Goal: Task Accomplishment & Management: Manage account settings

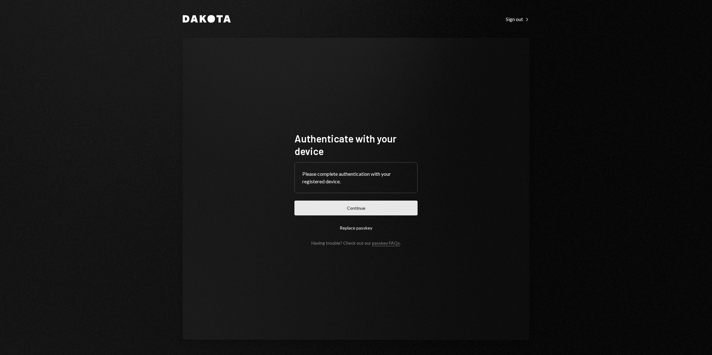
click at [354, 206] on button "Continue" at bounding box center [356, 207] width 123 height 15
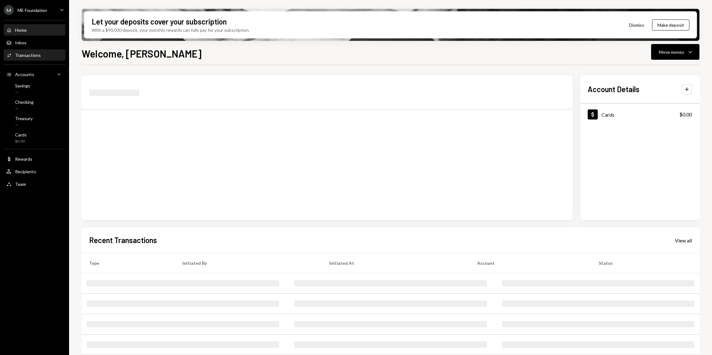
click at [34, 55] on div "Transactions" at bounding box center [28, 54] width 26 height 5
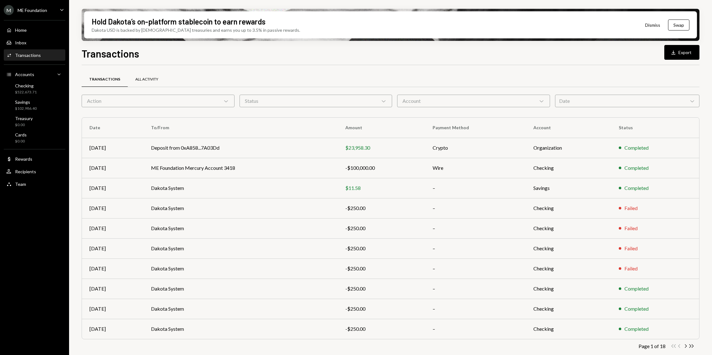
click at [140, 76] on div "All Activity" at bounding box center [147, 79] width 38 height 15
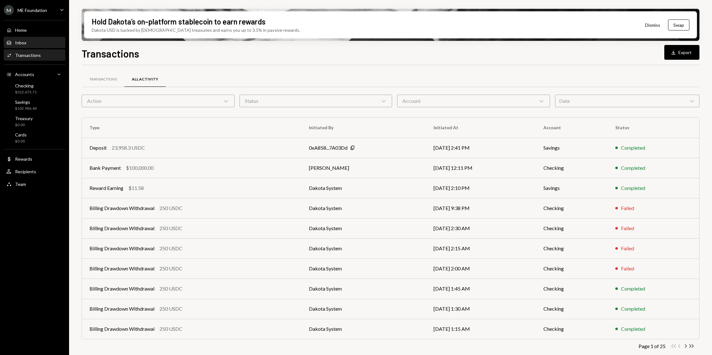
click at [42, 42] on div "Inbox Inbox" at bounding box center [34, 43] width 57 height 6
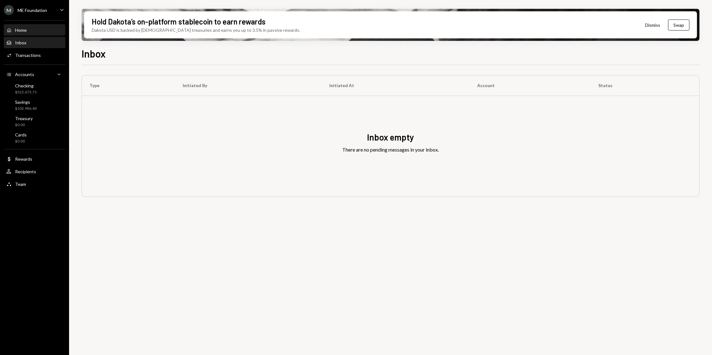
click at [44, 24] on link "Home Home" at bounding box center [35, 29] width 62 height 11
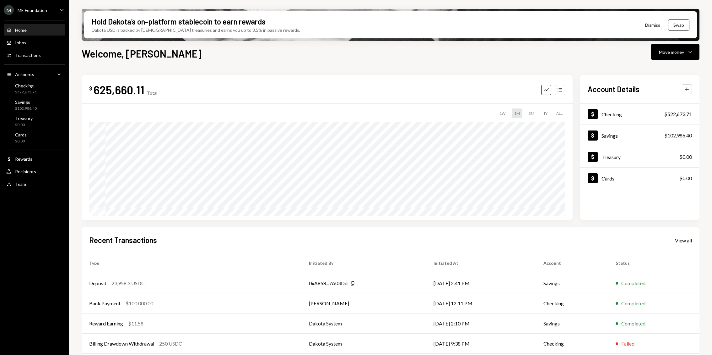
click at [561, 85] on button "Accounts" at bounding box center [560, 90] width 10 height 10
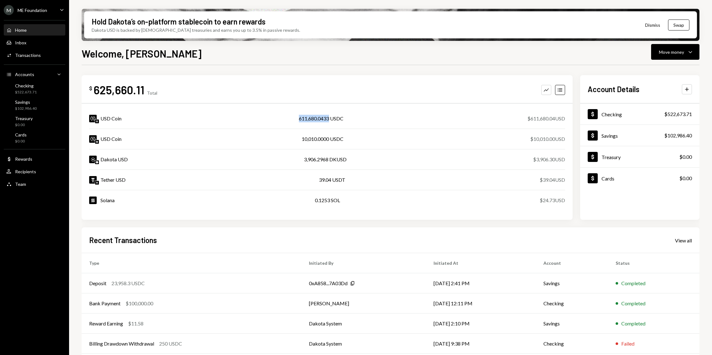
drag, startPoint x: 297, startPoint y: 121, endPoint x: 327, endPoint y: 122, distance: 30.5
click at [327, 122] on div "USD Coin 611,680.0433 USDC $611,680.04 USD" at bounding box center [327, 118] width 476 height 20
click at [329, 121] on div "611,680.0433 USDC" at bounding box center [321, 119] width 45 height 8
drag, startPoint x: 143, startPoint y: 89, endPoint x: 93, endPoint y: 89, distance: 49.6
click at [94, 89] on div "625,660.11" at bounding box center [119, 90] width 51 height 14
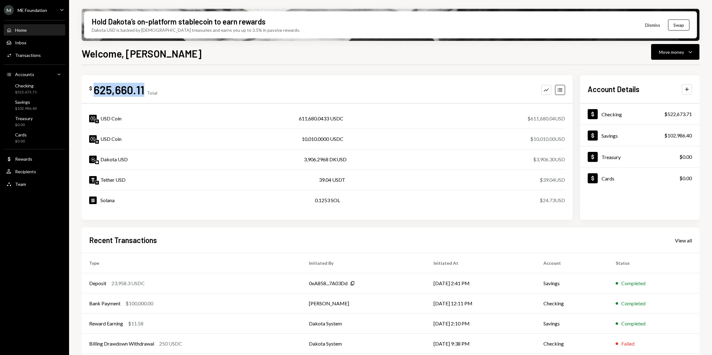
copy div "625,660.11"
drag, startPoint x: 554, startPoint y: 200, endPoint x: 541, endPoint y: 199, distance: 12.9
click at [541, 199] on div "$24.73 USD" at bounding box center [552, 200] width 25 height 8
copy div "24.73"
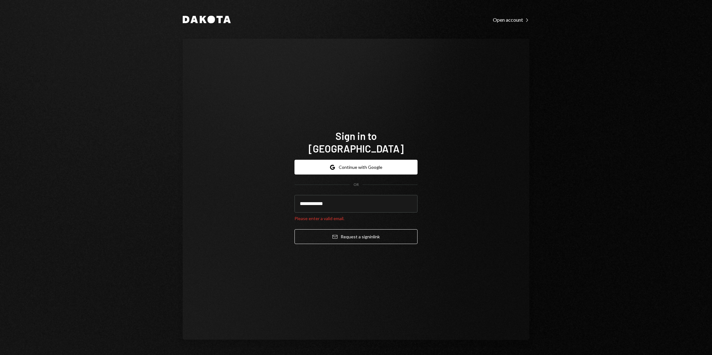
type input "**********"
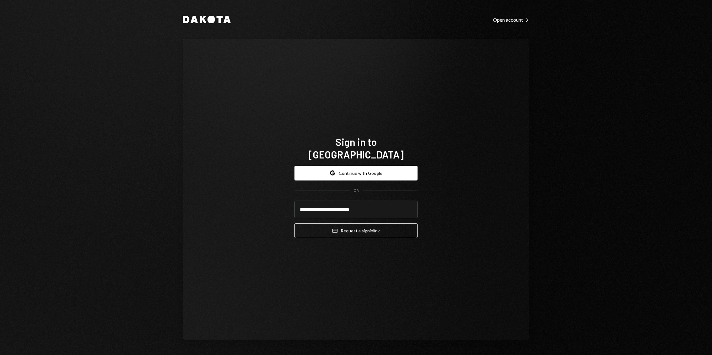
click at [295, 223] on button "Email Request a sign in link" at bounding box center [356, 230] width 123 height 15
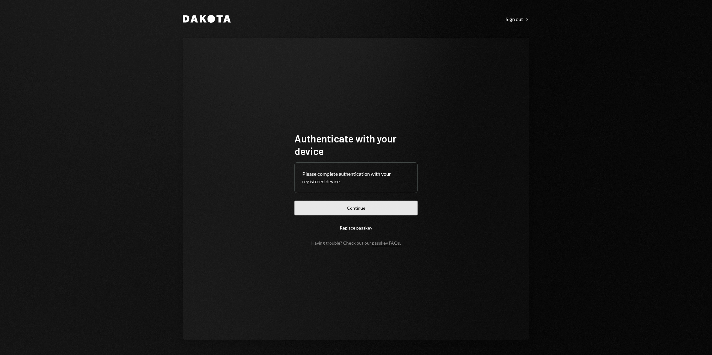
click at [322, 201] on button "Continue" at bounding box center [356, 207] width 123 height 15
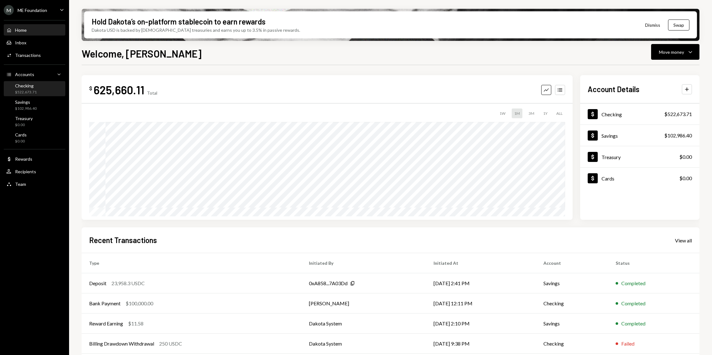
click at [37, 86] on div "Checking $522,673.71" at bounding box center [34, 89] width 57 height 12
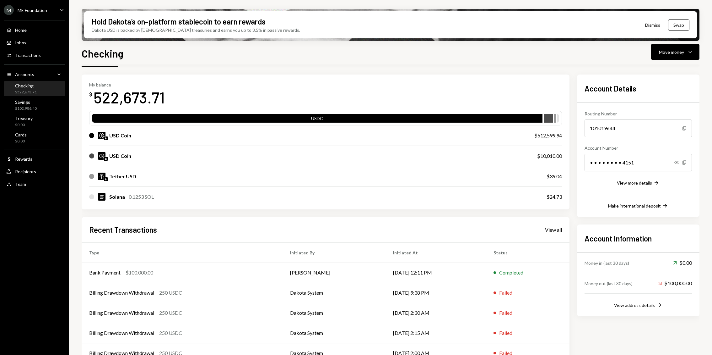
scroll to position [33, 0]
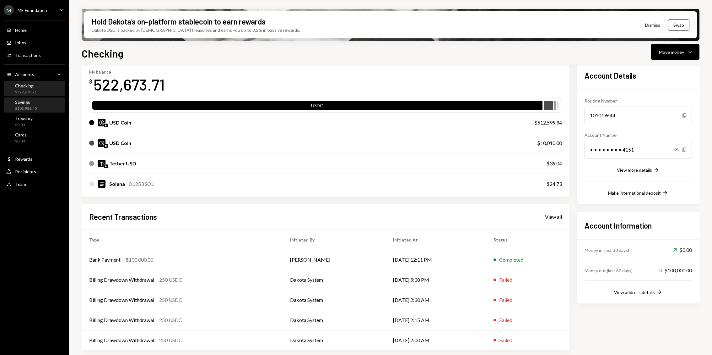
click at [27, 110] on div "$102,986.40" at bounding box center [26, 108] width 22 height 5
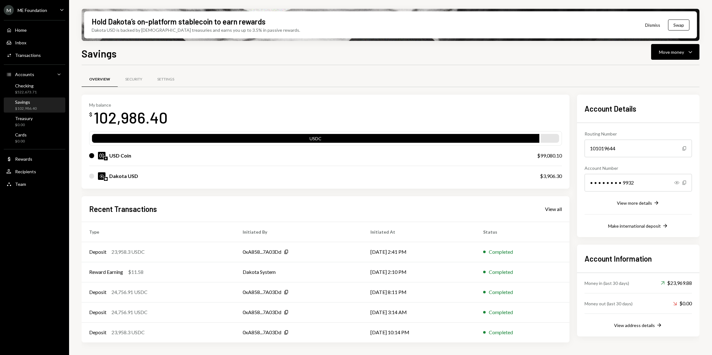
click at [138, 115] on div "102,986.40" at bounding box center [131, 117] width 74 height 20
copy div "102,986.40"
click at [37, 85] on div "Checking $522,673.71" at bounding box center [34, 89] width 57 height 12
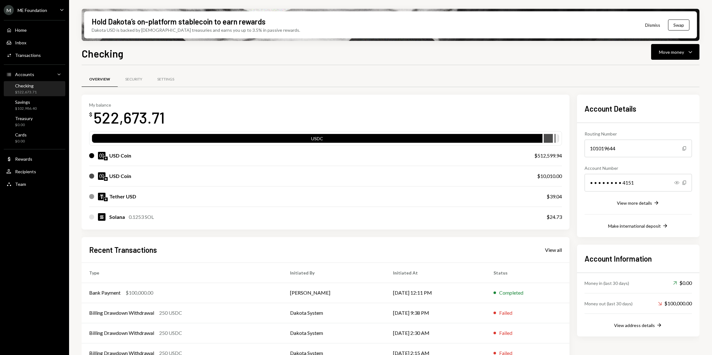
scroll to position [33, 0]
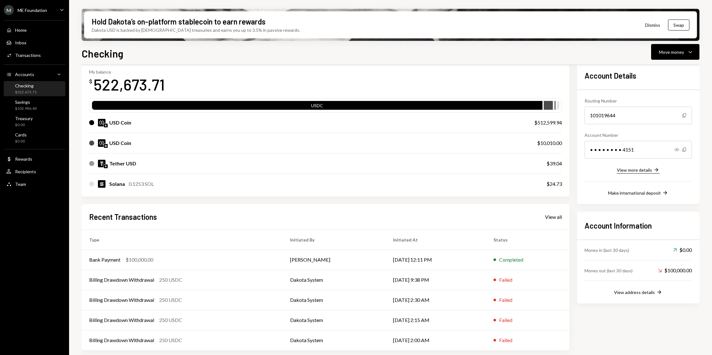
click at [646, 168] on div "View more details" at bounding box center [634, 169] width 35 height 5
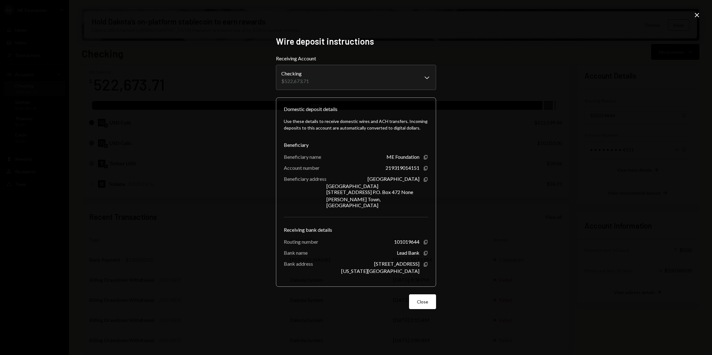
click at [694, 15] on icon "Close" at bounding box center [697, 15] width 8 height 8
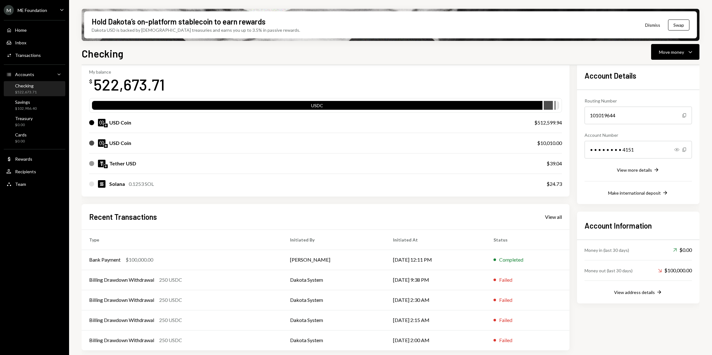
click at [646, 188] on div "Routing Number 101019644 Copy Account Number • • • • • • • • 4151 Show Copy Vie…" at bounding box center [638, 143] width 107 height 106
click at [644, 190] on div "Make international deposit" at bounding box center [634, 192] width 53 height 5
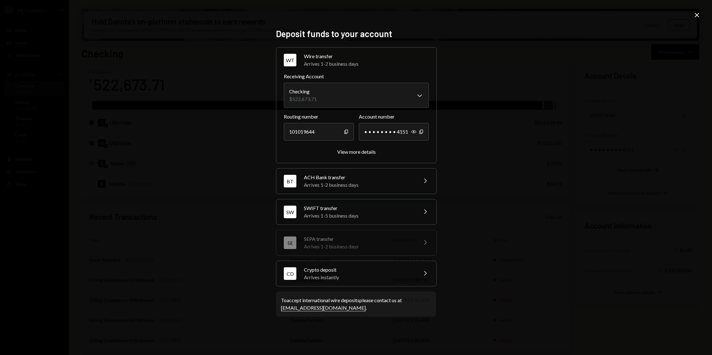
click at [366, 273] on div "Arrives instantly" at bounding box center [359, 277] width 110 height 8
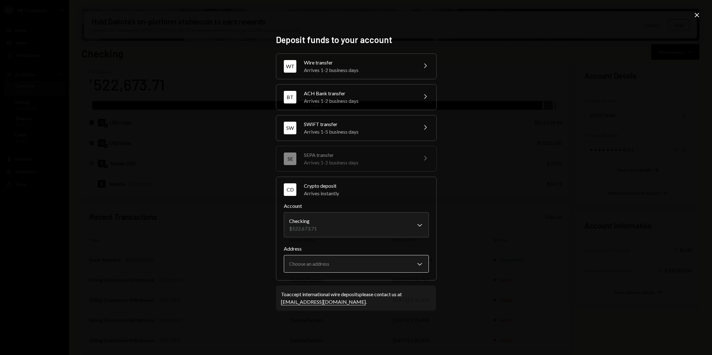
click at [382, 259] on body "M ME Foundation Caret Down Home Home Inbox Inbox Activities Transactions Accoun…" at bounding box center [356, 177] width 712 height 355
select select "**********"
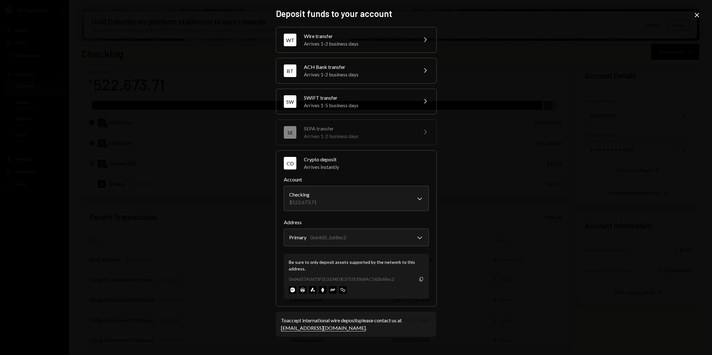
click at [422, 281] on icon "Copy" at bounding box center [421, 278] width 5 height 5
click at [699, 14] on icon "Close" at bounding box center [697, 15] width 8 height 8
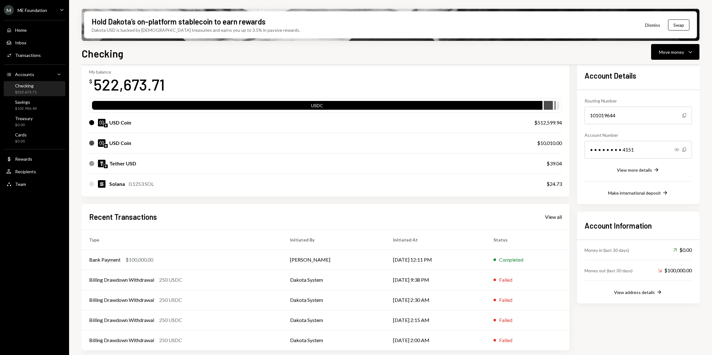
click at [106, 83] on div "522,673.71" at bounding box center [129, 84] width 71 height 20
copy div "522,673.71"
click at [554, 182] on div "$24.73" at bounding box center [554, 184] width 15 height 8
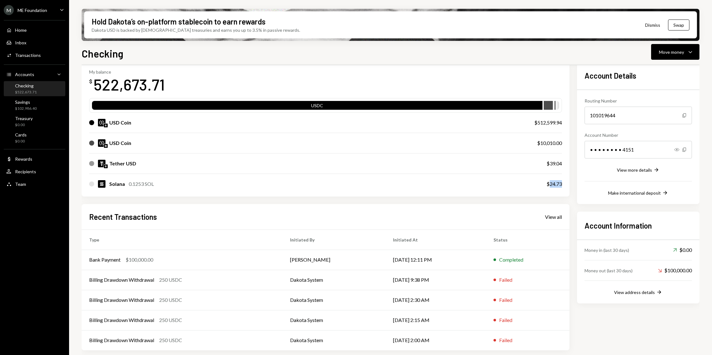
copy div "24.73"
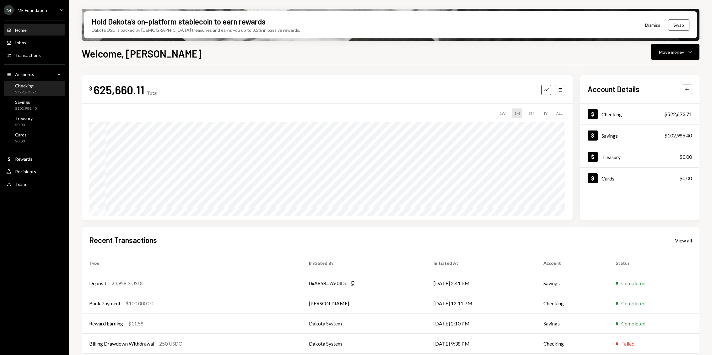
click at [35, 90] on div "$522,673.71" at bounding box center [26, 91] width 22 height 5
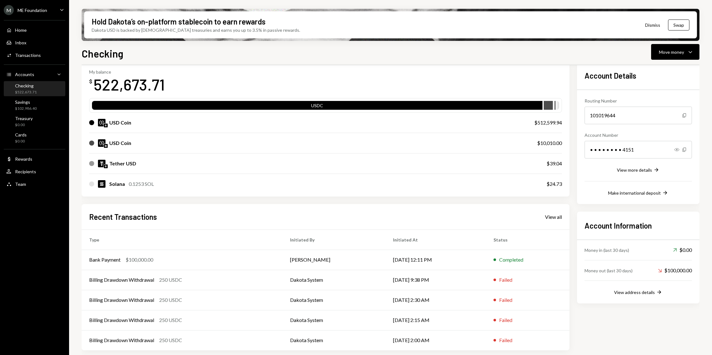
scroll to position [30, 0]
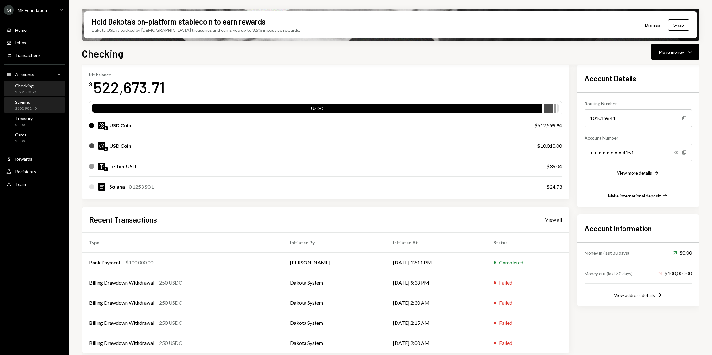
click at [45, 109] on div "Savings $102,986.40" at bounding box center [34, 105] width 57 height 12
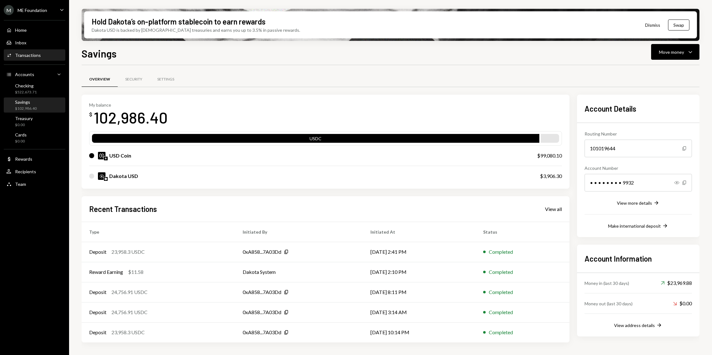
click at [44, 56] on div "Activities Transactions" at bounding box center [34, 55] width 57 height 6
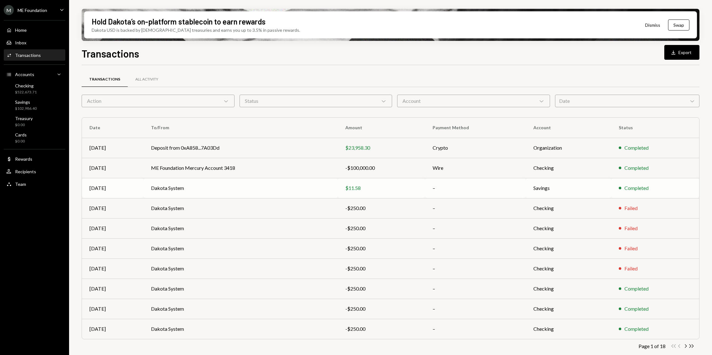
scroll to position [3, 0]
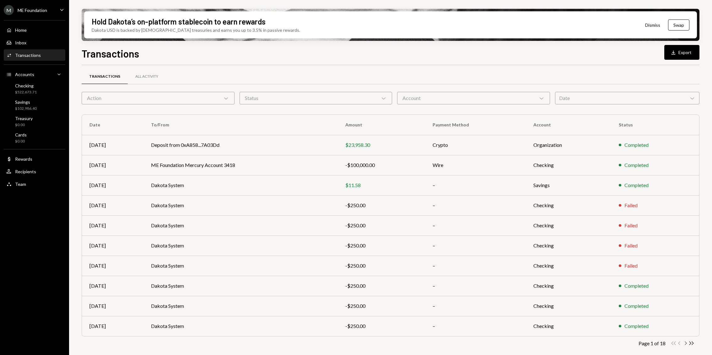
click at [684, 343] on icon "Chevron Right" at bounding box center [686, 343] width 6 height 6
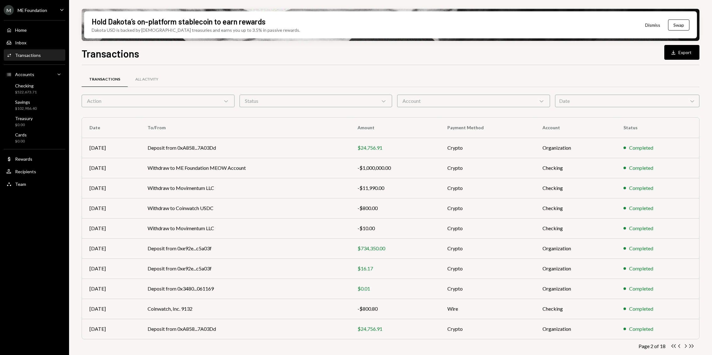
click at [30, 21] on div "Home Home Inbox Inbox Activities Transactions Accounts Accounts Caret Down Chec…" at bounding box center [34, 103] width 69 height 174
click at [29, 35] on div "Home Home" at bounding box center [34, 30] width 57 height 11
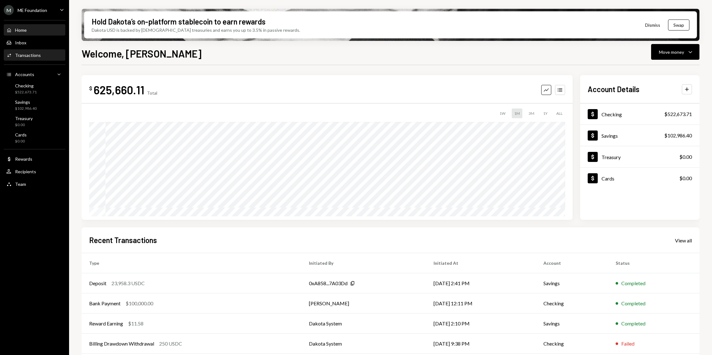
click at [31, 51] on div "Activities Transactions" at bounding box center [34, 55] width 57 height 11
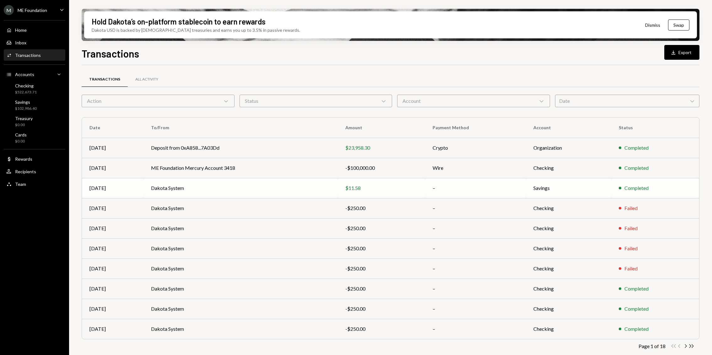
scroll to position [3, 0]
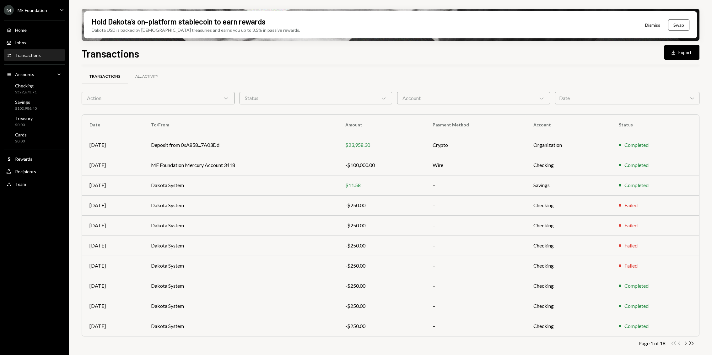
click at [685, 342] on icon "Chevron Right" at bounding box center [686, 343] width 6 height 6
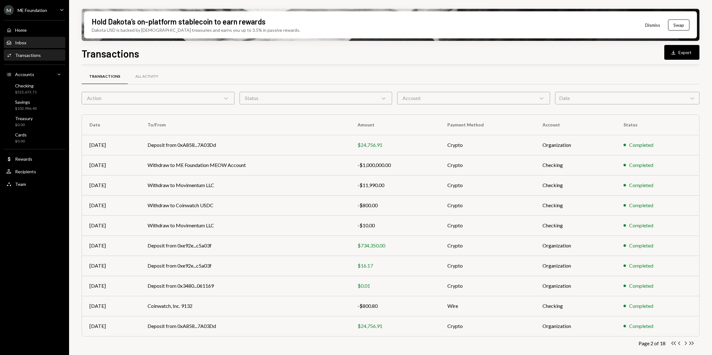
click at [26, 43] on div "Inbox Inbox" at bounding box center [34, 43] width 57 height 6
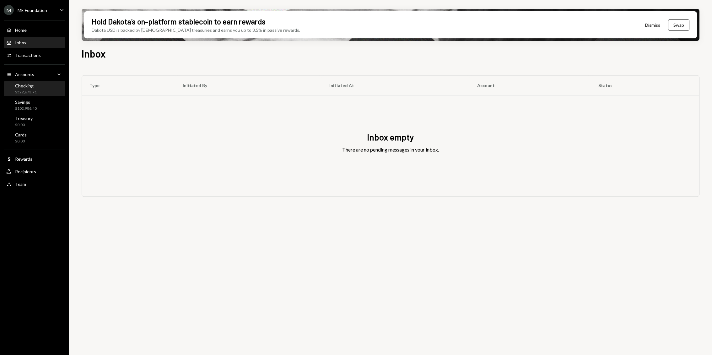
click at [28, 85] on div "Checking" at bounding box center [26, 85] width 22 height 5
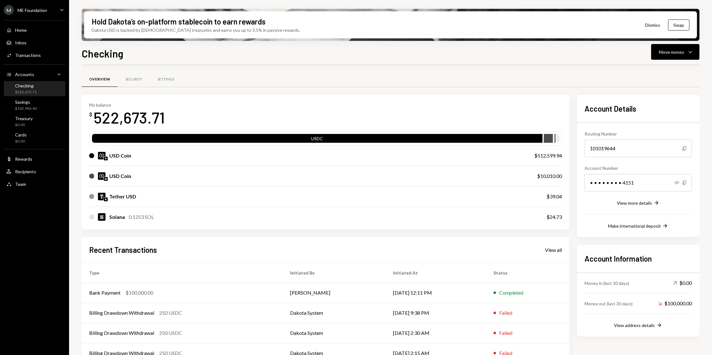
scroll to position [33, 0]
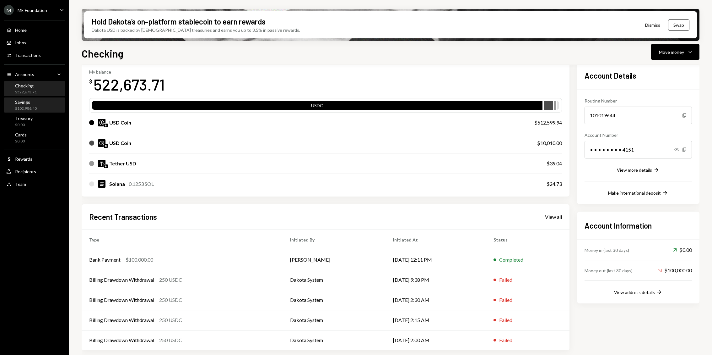
click at [43, 107] on div "Savings $102,986.40" at bounding box center [34, 105] width 57 height 12
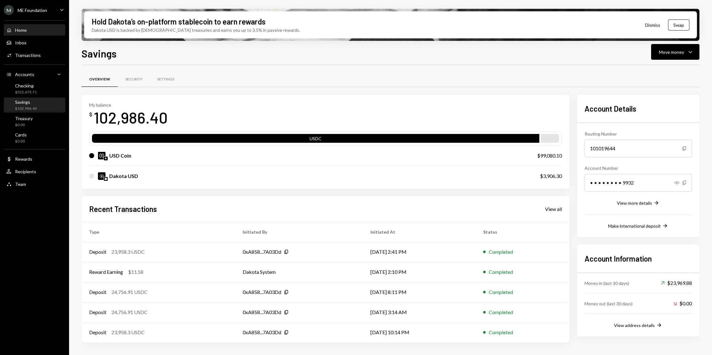
click at [24, 24] on link "Home Home" at bounding box center [35, 29] width 62 height 11
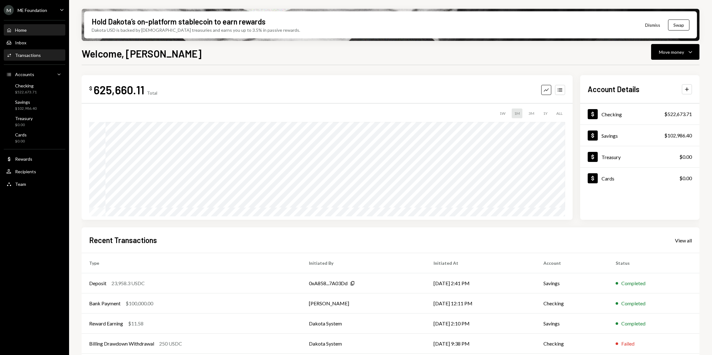
click at [30, 58] on div "Activities Transactions" at bounding box center [34, 55] width 57 height 11
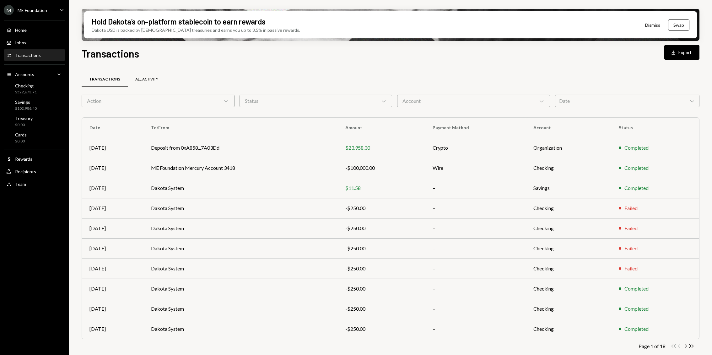
click at [146, 74] on div "All Activity" at bounding box center [147, 79] width 38 height 15
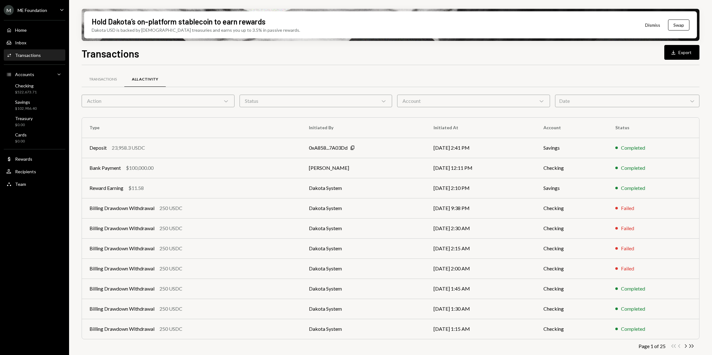
click at [53, 5] on div "M ME Foundation Caret Down" at bounding box center [34, 10] width 69 height 10
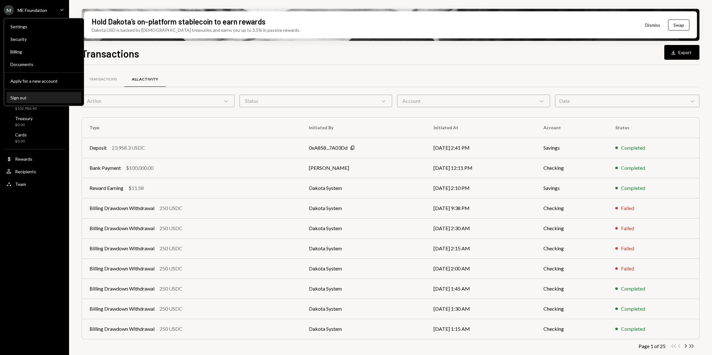
click at [31, 97] on div "Sign out" at bounding box center [43, 97] width 67 height 5
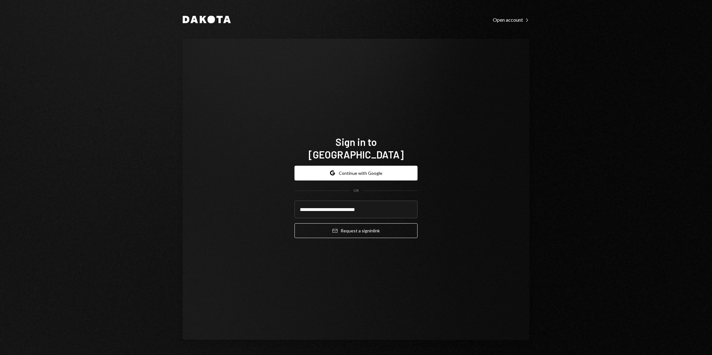
type input "**********"
click at [295, 223] on button "Email Request a sign in link" at bounding box center [356, 230] width 123 height 15
